Goal: Information Seeking & Learning: Learn about a topic

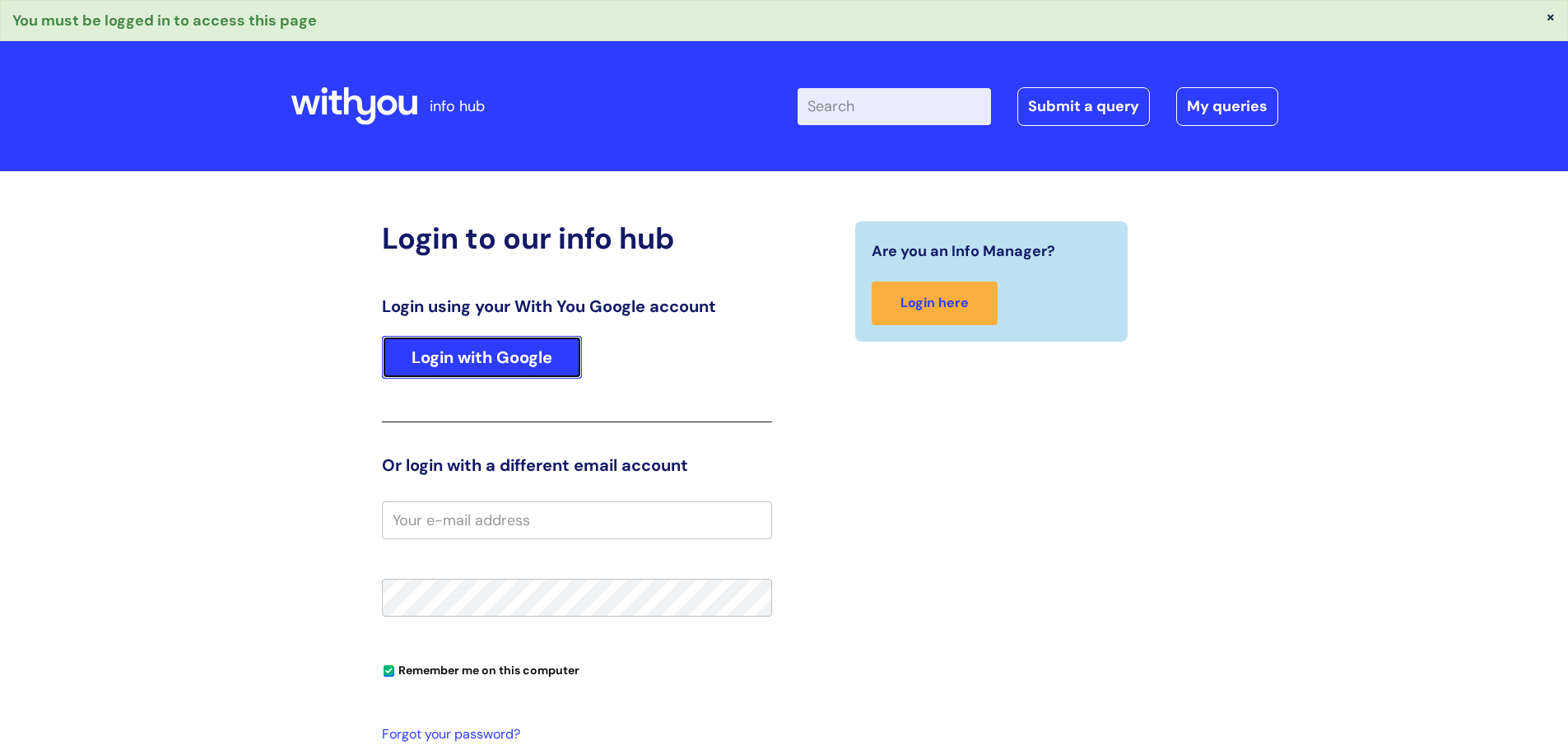
click at [499, 356] on link "Login with Google" at bounding box center [482, 358] width 200 height 43
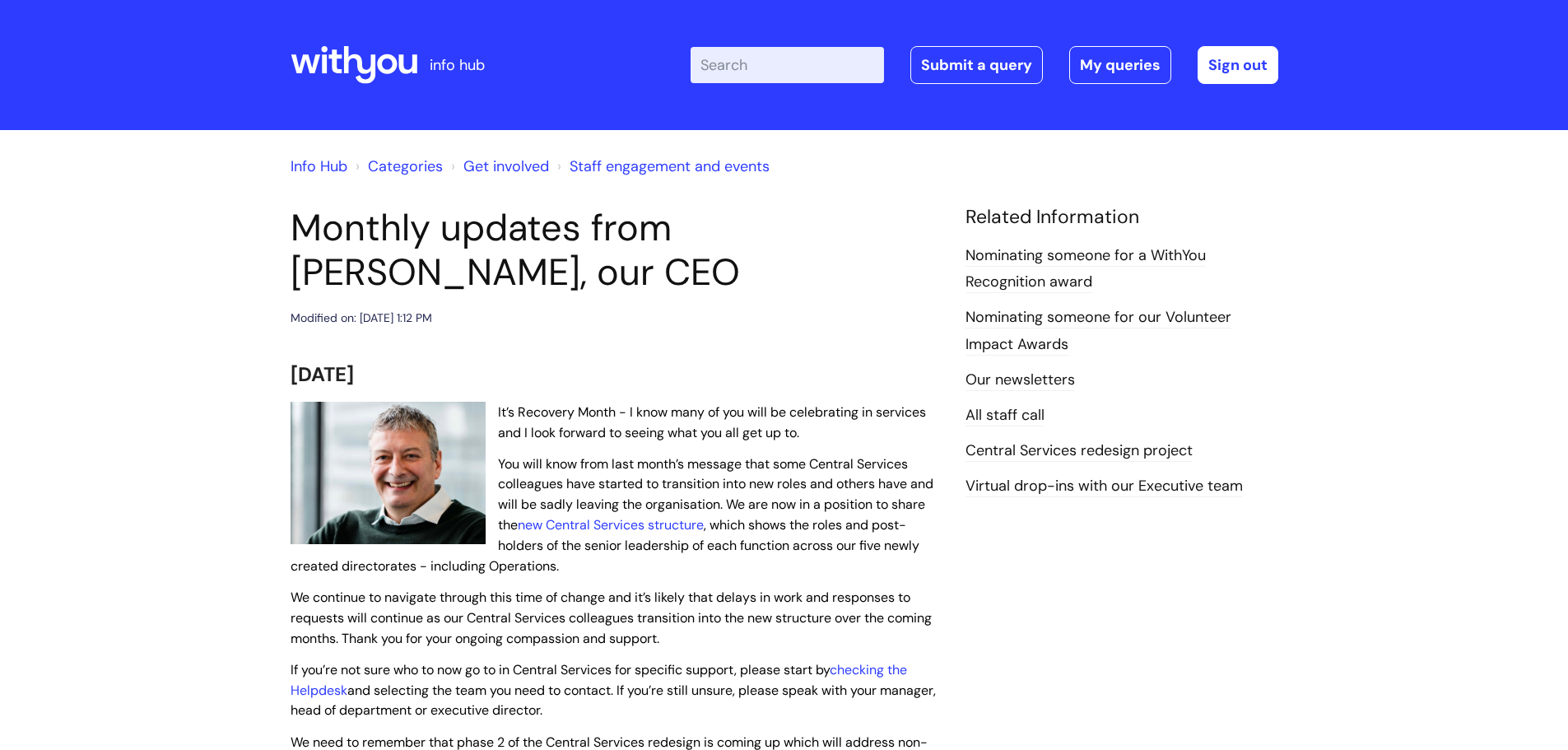
click at [526, 370] on h2 "[DATE]" at bounding box center [616, 373] width 651 height 35
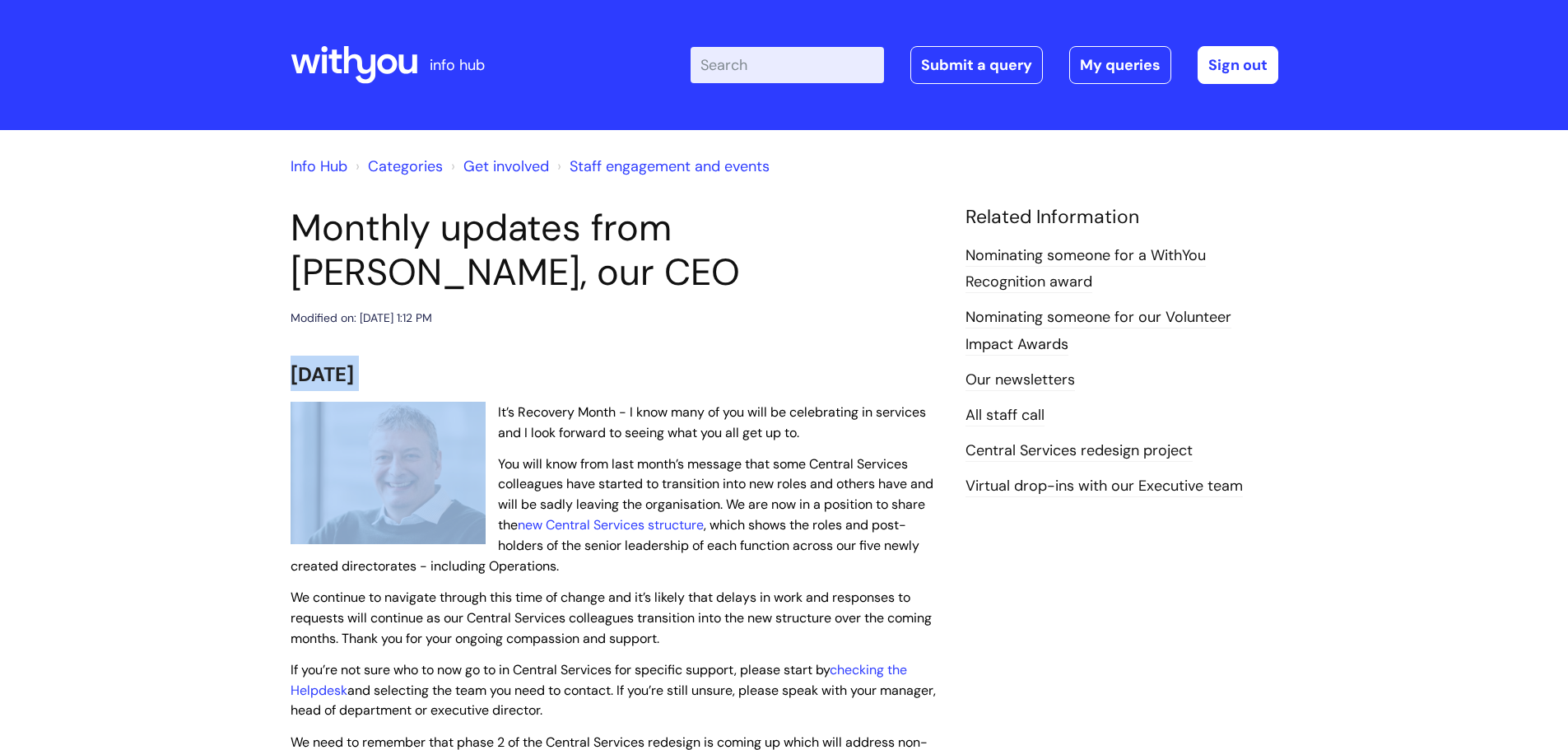
click at [526, 370] on h2 "[DATE]" at bounding box center [616, 373] width 651 height 35
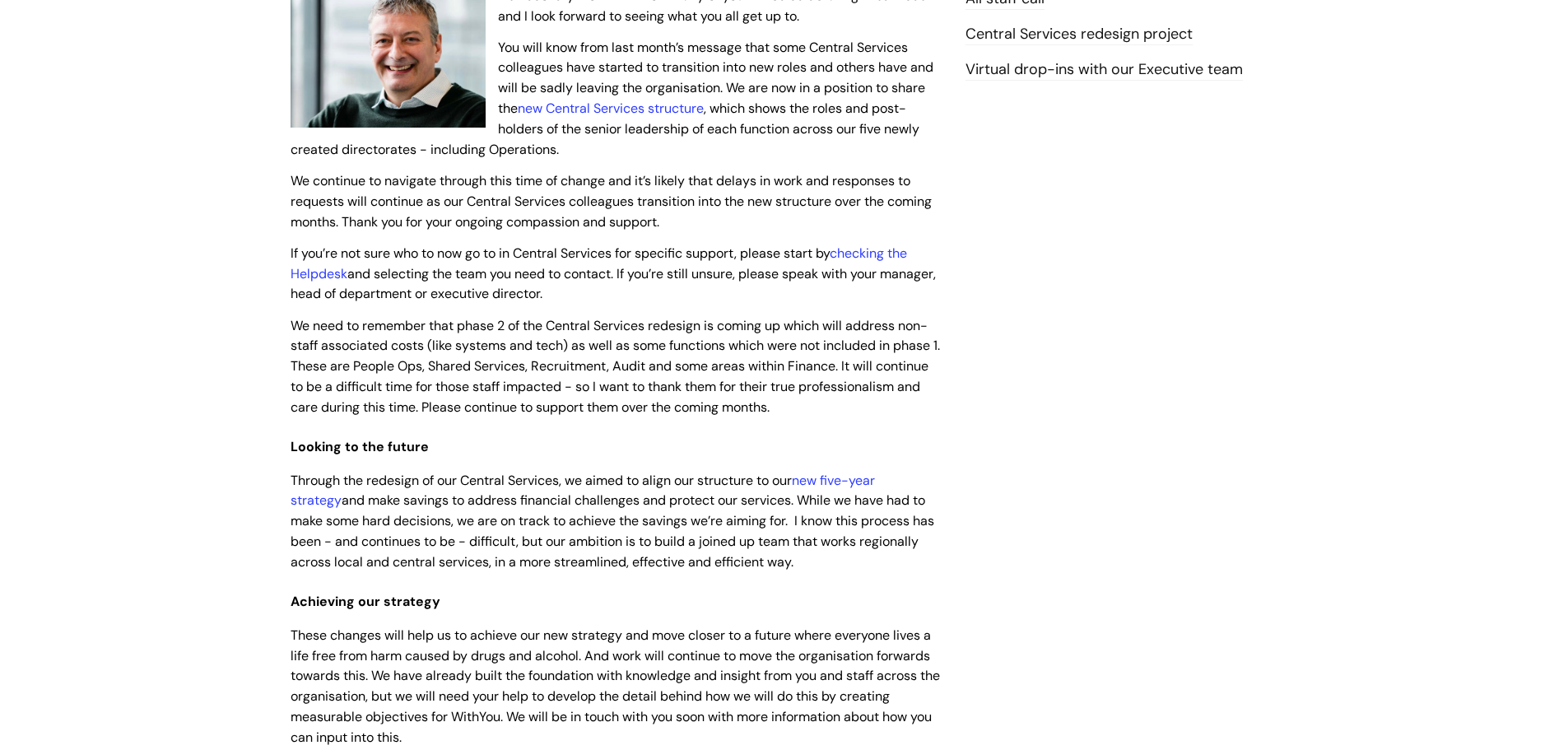
scroll to position [412, 0]
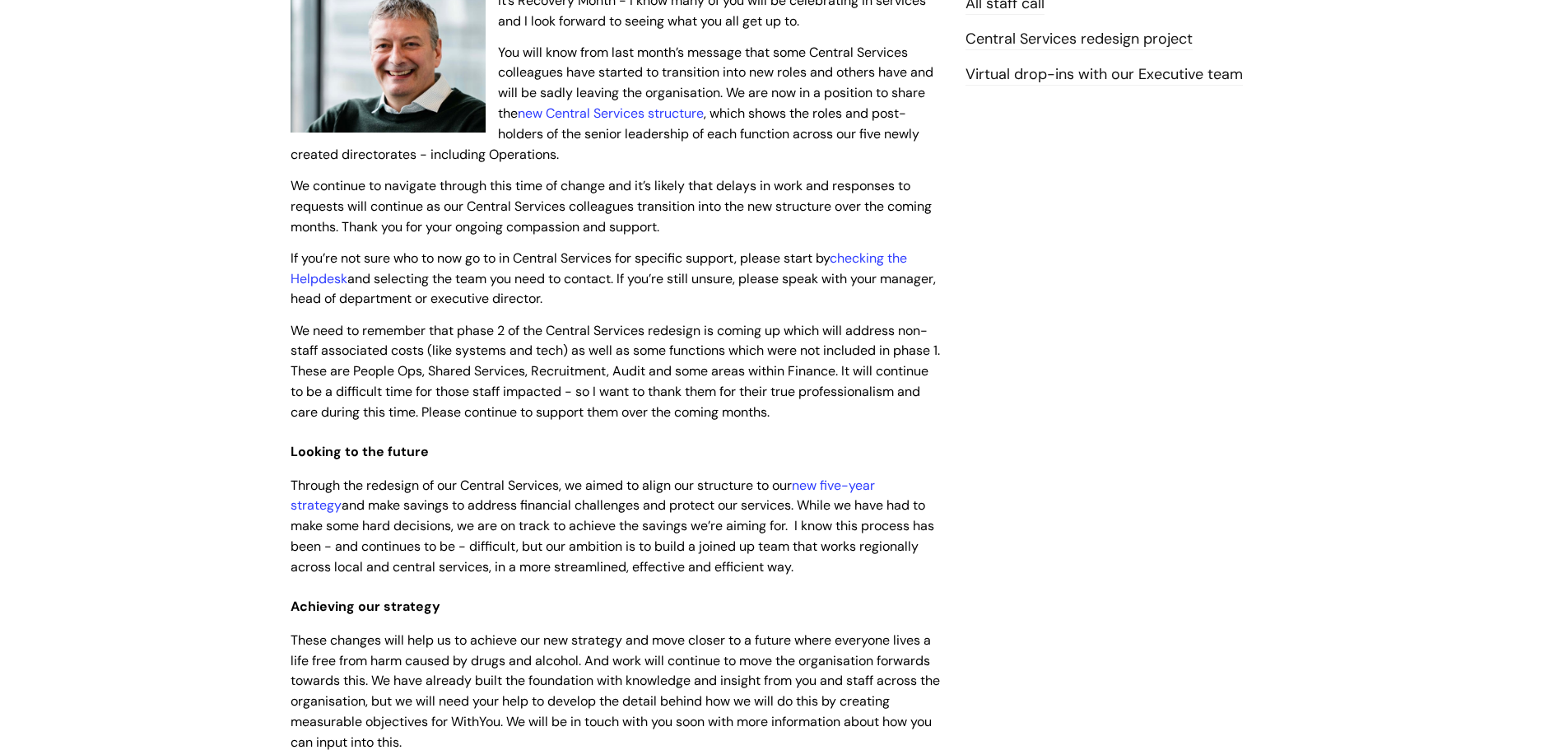
click at [527, 348] on span "We need to remember that phase 2 of the Central Services redesign is coming up …" at bounding box center [615, 371] width 650 height 99
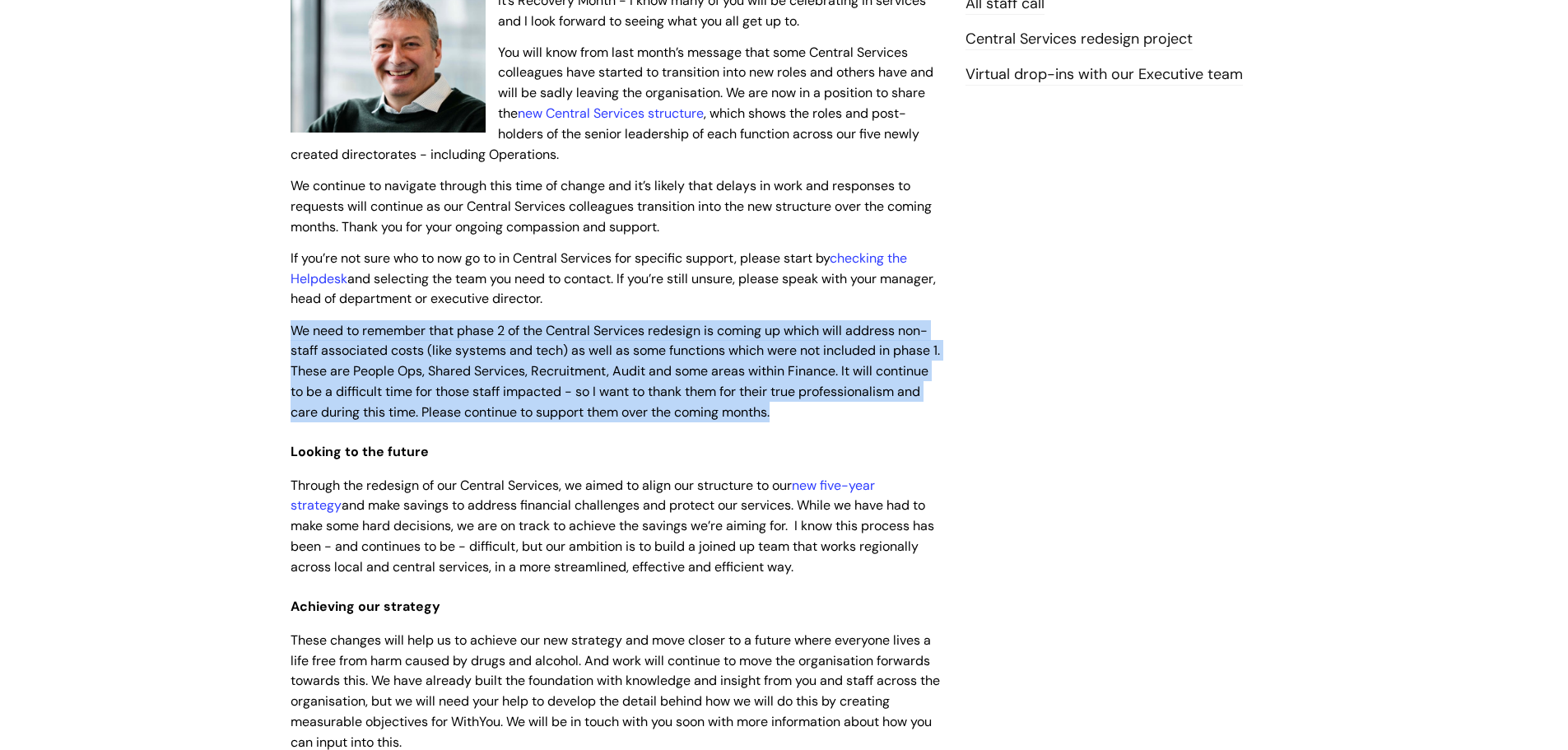
click at [527, 348] on span "We need to remember that phase 2 of the Central Services redesign is coming up …" at bounding box center [615, 371] width 650 height 99
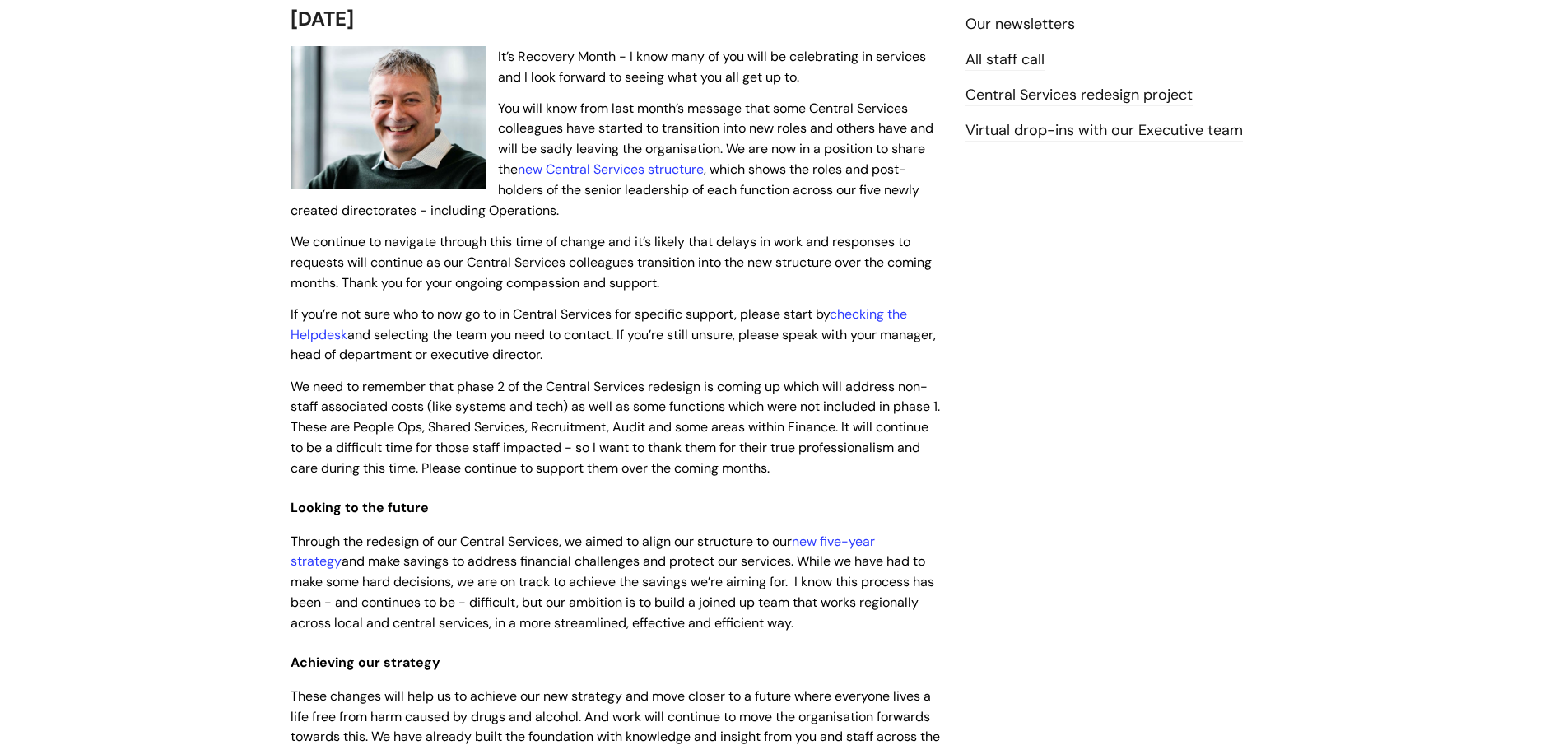
scroll to position [329, 0]
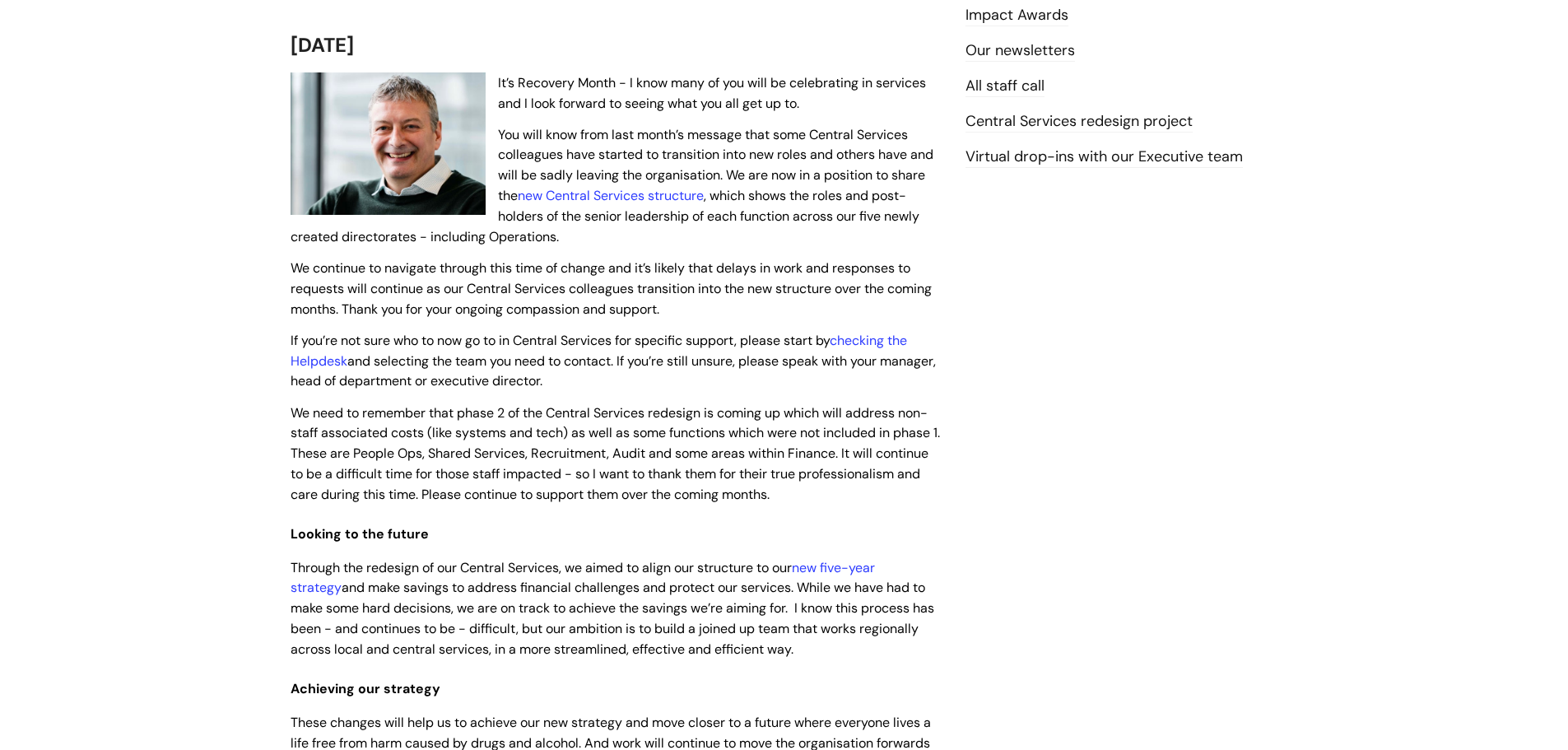
click at [527, 348] on span "If you’re not sure who to now go to in Central Services for specific support, p…" at bounding box center [613, 361] width 646 height 58
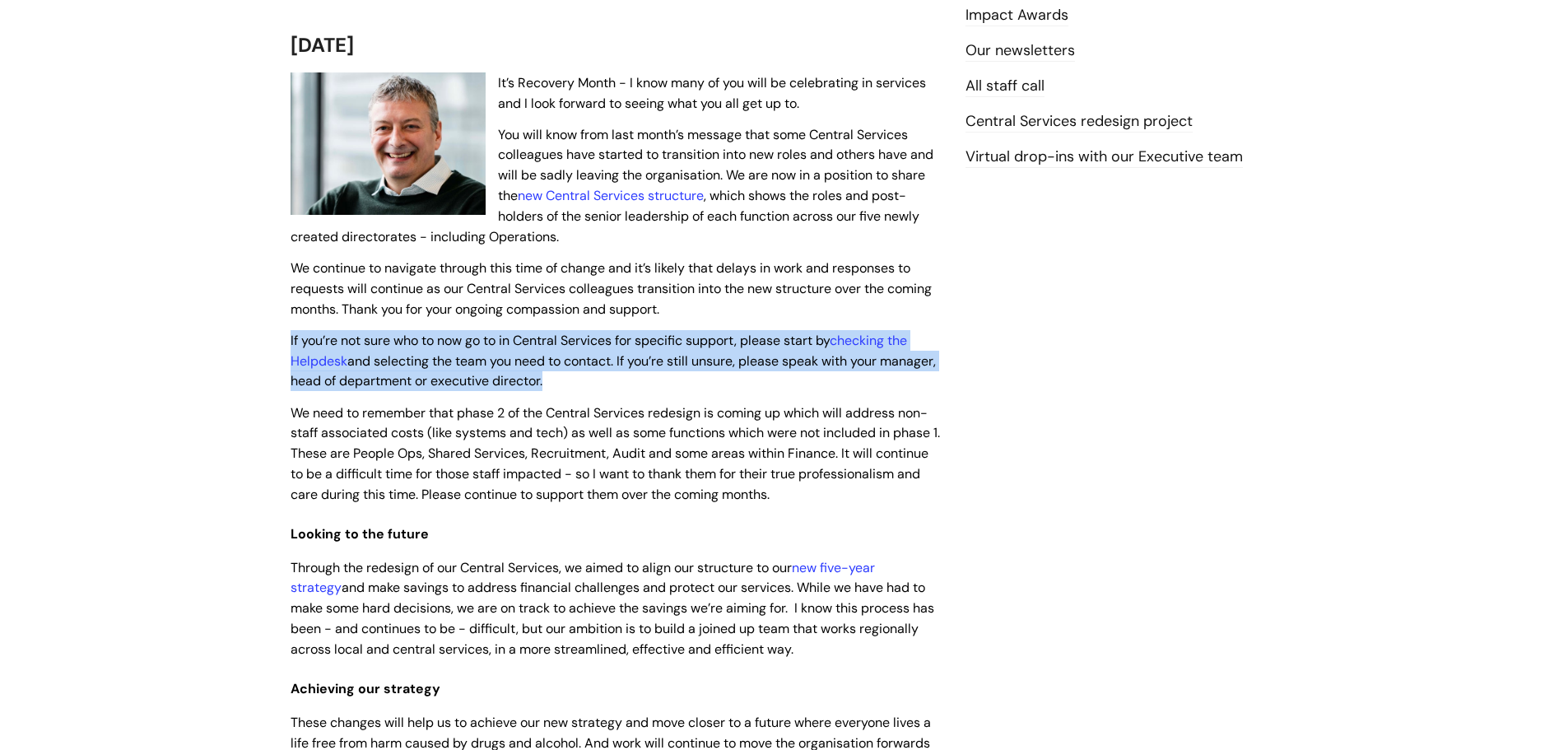
click at [527, 348] on span "If you’re not sure who to now go to in Central Services for specific support, p…" at bounding box center [613, 361] width 646 height 58
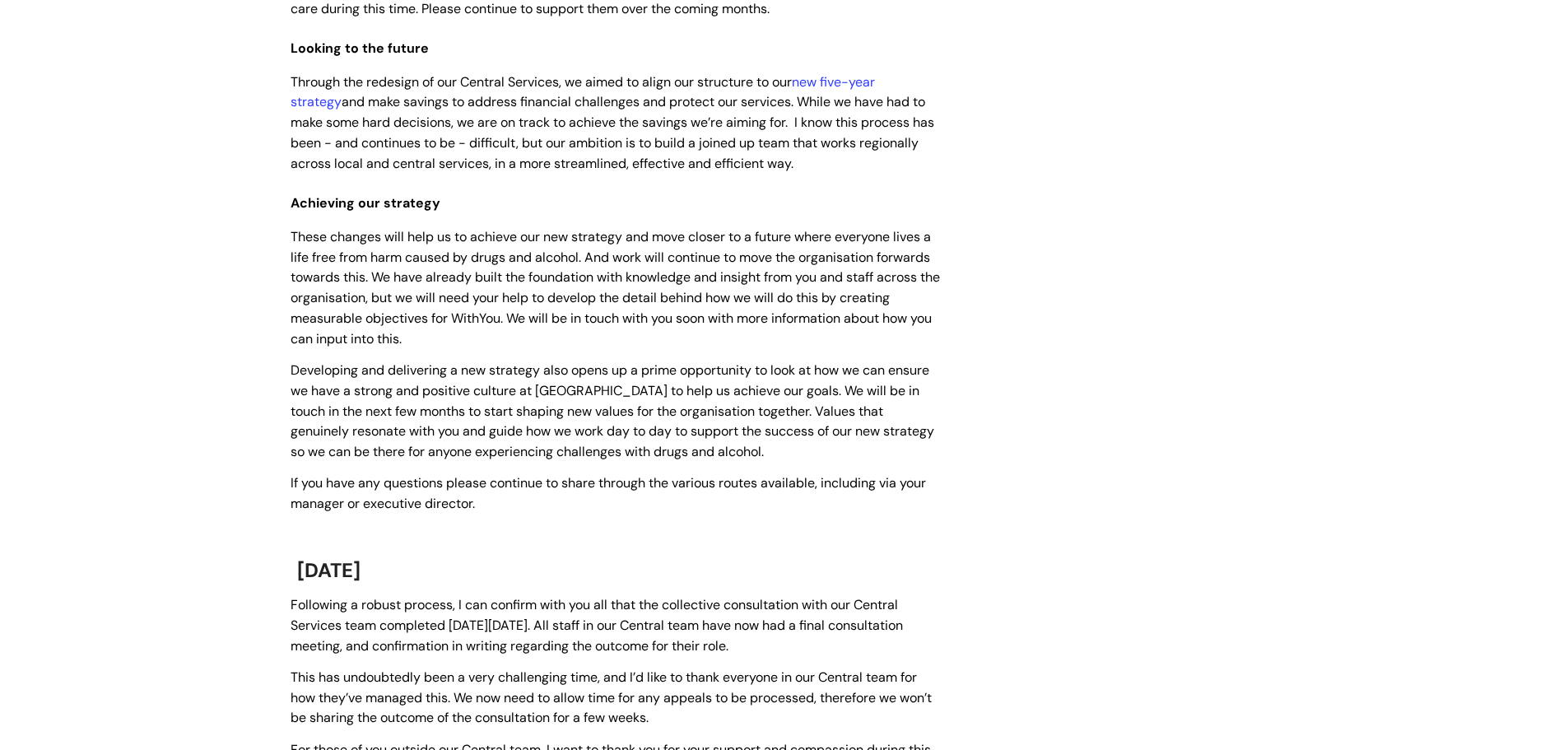
scroll to position [824, 0]
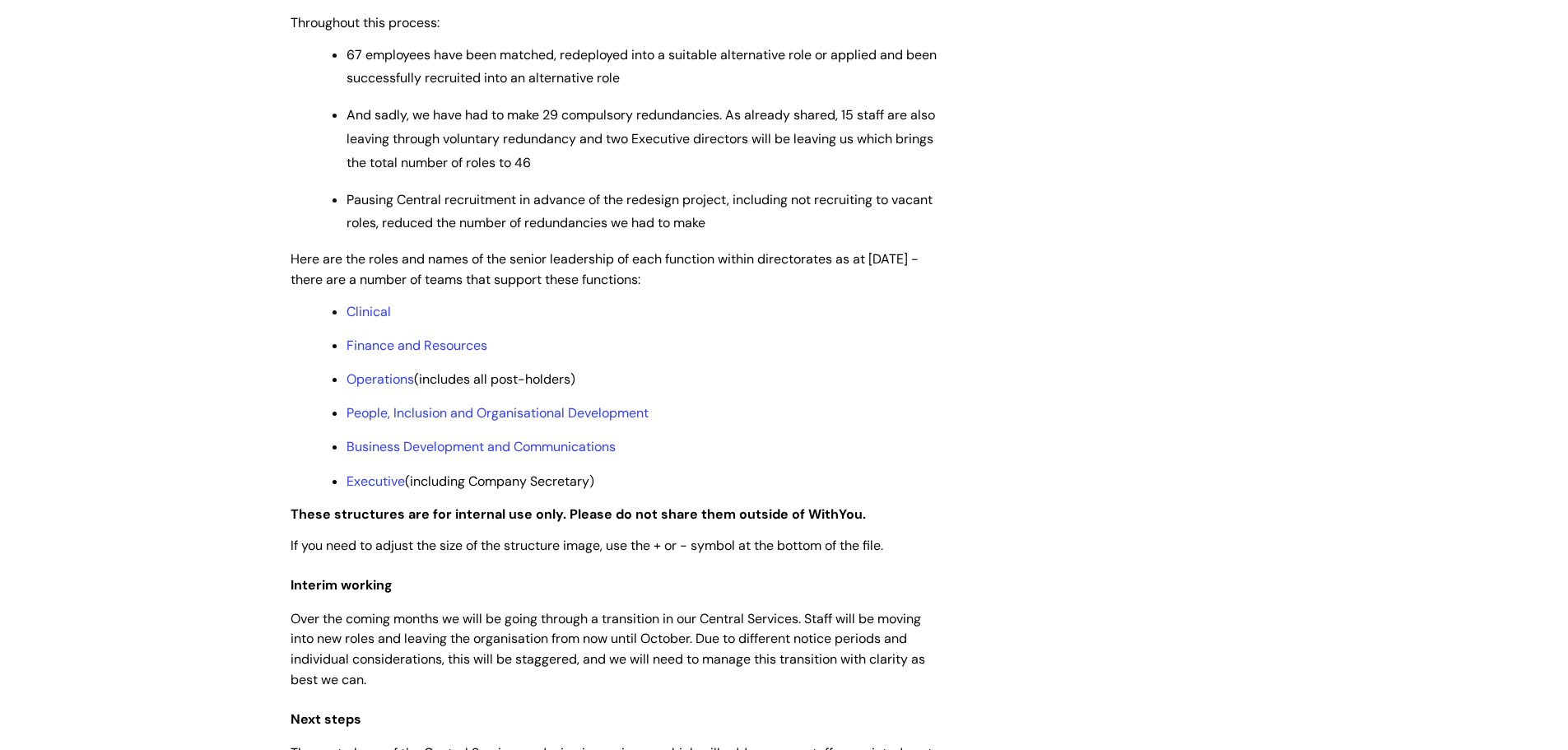
scroll to position [1161, 0]
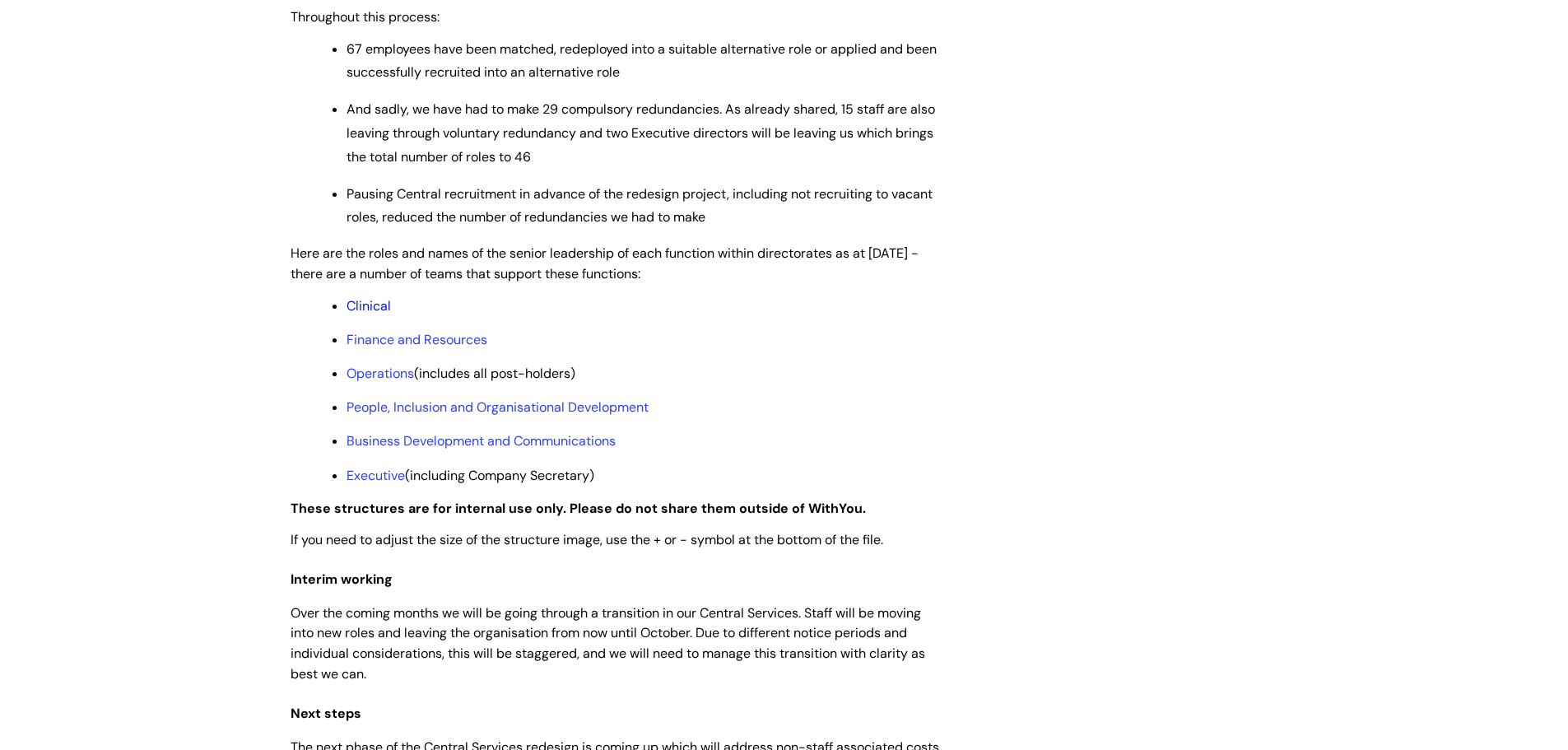
click at [371, 315] on link "Clinical" at bounding box center [369, 306] width 45 height 17
